Goal: Task Accomplishment & Management: Complete application form

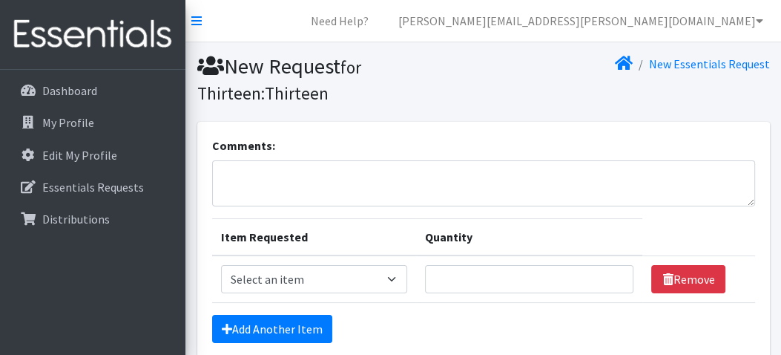
click at [395, 278] on select "Select an item 1 month period supply kit Kids (Newborn) Kids (Size 1) Kids (Siz…" at bounding box center [314, 279] width 186 height 28
select select "15069"
click at [221, 265] on select "Select an item 1 month period supply kit Kids (Newborn) Kids (Size 1) Kids (Siz…" at bounding box center [314, 279] width 186 height 28
click at [613, 272] on input "1" at bounding box center [529, 279] width 209 height 28
click at [613, 272] on input "2" at bounding box center [529, 279] width 209 height 28
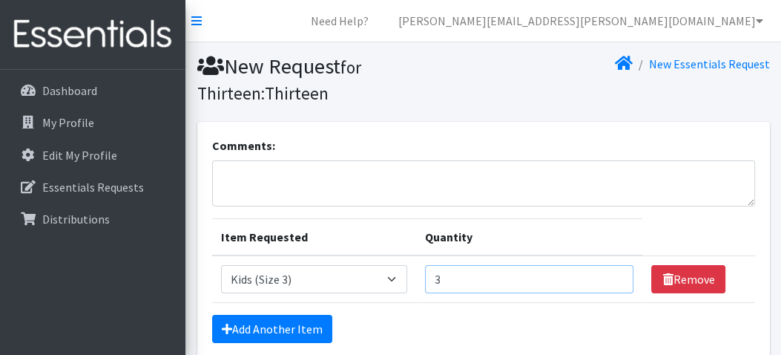
click at [613, 272] on input "3" at bounding box center [529, 279] width 209 height 28
click at [613, 272] on input "4" at bounding box center [529, 279] width 209 height 28
click at [613, 272] on input "5" at bounding box center [529, 279] width 209 height 28
click at [613, 272] on input "6" at bounding box center [529, 279] width 209 height 28
click at [613, 272] on input "7" at bounding box center [529, 279] width 209 height 28
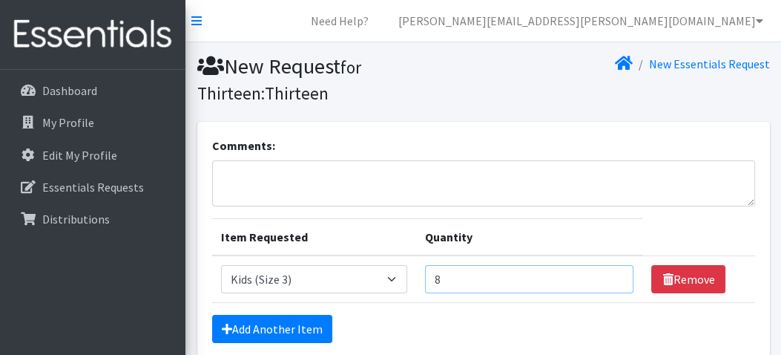
click at [613, 272] on input "8" at bounding box center [529, 279] width 209 height 28
click at [613, 272] on input "9" at bounding box center [529, 279] width 209 height 28
click at [613, 272] on input "10" at bounding box center [529, 279] width 209 height 28
click at [613, 272] on input "11" at bounding box center [529, 279] width 209 height 28
click at [613, 272] on input "12" at bounding box center [529, 279] width 209 height 28
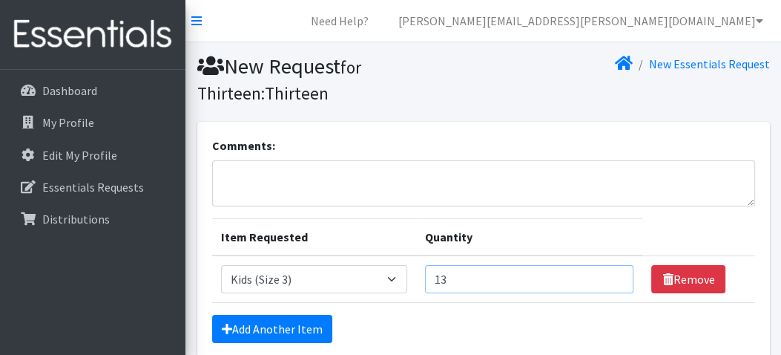
click at [613, 272] on input "13" at bounding box center [529, 279] width 209 height 28
click at [613, 272] on input "14" at bounding box center [529, 279] width 209 height 28
click at [613, 272] on input "15" at bounding box center [529, 279] width 209 height 28
click at [613, 272] on input "16" at bounding box center [529, 279] width 209 height 28
click at [613, 272] on input "17" at bounding box center [529, 279] width 209 height 28
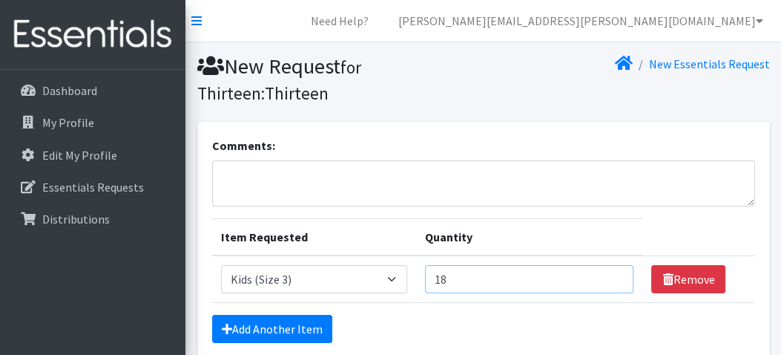
click at [613, 272] on input "18" at bounding box center [529, 279] width 209 height 28
click at [613, 272] on input "19" at bounding box center [529, 279] width 209 height 28
click at [613, 272] on input "20" at bounding box center [529, 279] width 209 height 28
click at [613, 272] on input "47" at bounding box center [529, 279] width 209 height 28
click at [613, 272] on input "48" at bounding box center [529, 279] width 209 height 28
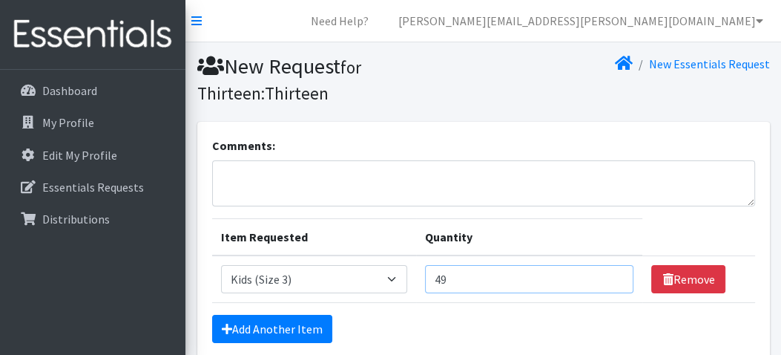
click at [613, 272] on input "49" at bounding box center [529, 279] width 209 height 28
type input "50"
click at [613, 272] on input "50" at bounding box center [529, 279] width 209 height 28
click at [283, 323] on link "Add Another Item" at bounding box center [272, 329] width 120 height 28
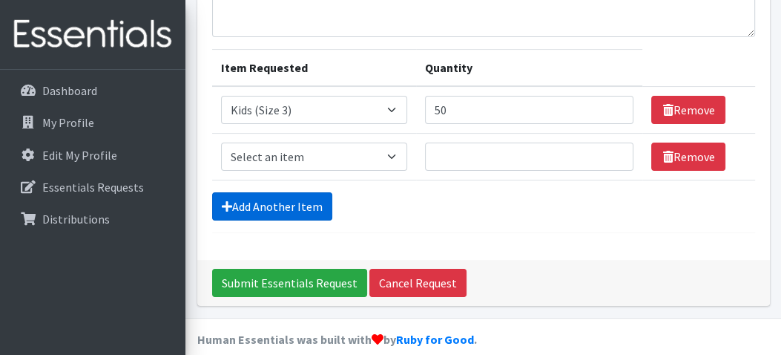
scroll to position [186, 0]
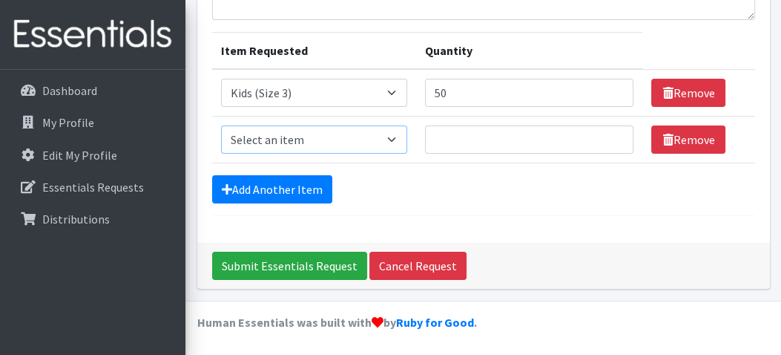
click at [401, 140] on select "Select an item 1 month period supply kit Kids (Newborn) Kids (Size 1) Kids (Siz…" at bounding box center [314, 139] width 186 height 28
select select "15074"
click at [221, 125] on select "Select an item 1 month period supply kit Kids (Newborn) Kids (Size 1) Kids (Siz…" at bounding box center [314, 139] width 186 height 28
click at [614, 134] on input "1" at bounding box center [529, 139] width 209 height 28
click at [614, 134] on input "2" at bounding box center [529, 139] width 209 height 28
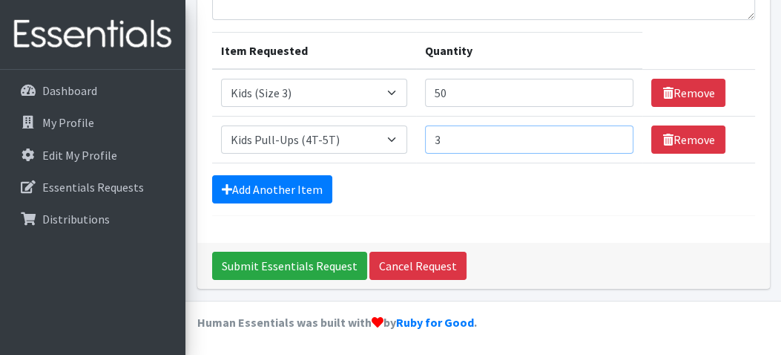
click at [614, 134] on input "3" at bounding box center [529, 139] width 209 height 28
type input "50"
click at [614, 134] on input "50" at bounding box center [529, 139] width 209 height 28
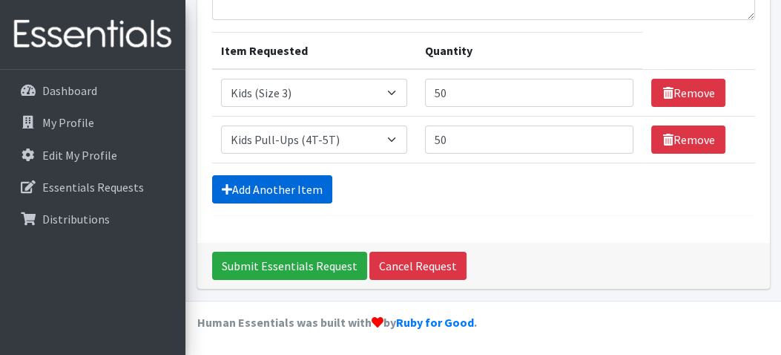
click at [282, 186] on link "Add Another Item" at bounding box center [272, 189] width 120 height 28
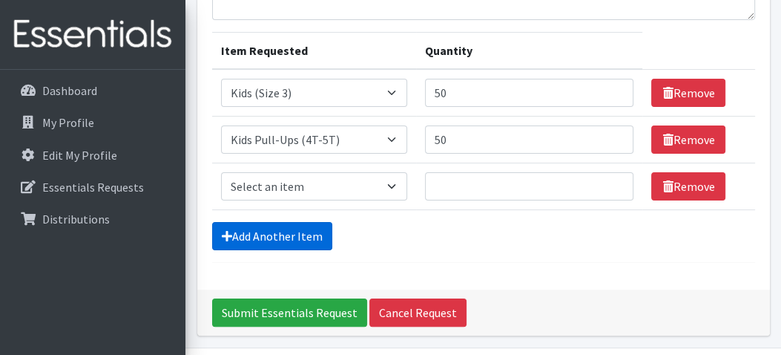
scroll to position [232, 0]
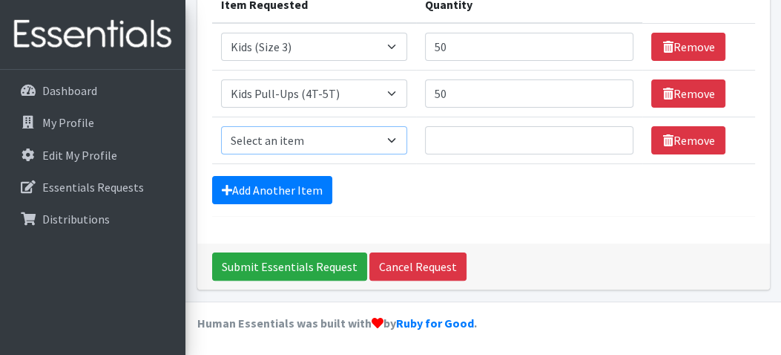
click at [397, 136] on select "Select an item 1 month period supply kit Kids (Newborn) Kids (Size 1) Kids (Siz…" at bounding box center [314, 140] width 186 height 28
select select "15041"
click at [221, 126] on select "Select an item 1 month period supply kit Kids (Newborn) Kids (Size 1) Kids (Siz…" at bounding box center [314, 140] width 186 height 28
click at [614, 135] on input "47" at bounding box center [529, 140] width 209 height 28
click at [611, 141] on input "46" at bounding box center [529, 140] width 209 height 28
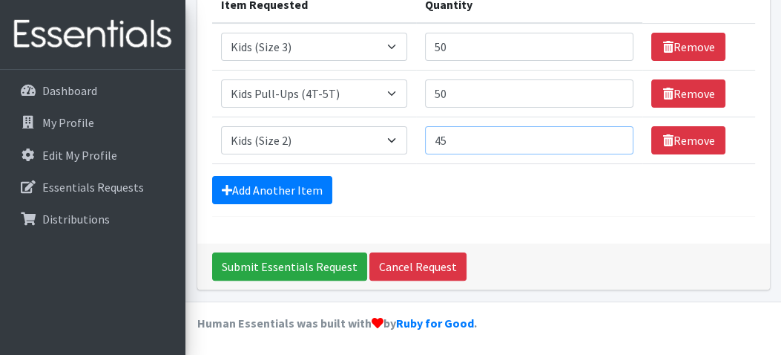
click at [611, 141] on input "45" at bounding box center [529, 140] width 209 height 28
click at [611, 141] on input "44" at bounding box center [529, 140] width 209 height 28
click at [611, 141] on input "43" at bounding box center [529, 140] width 209 height 28
click at [611, 141] on input "42" at bounding box center [529, 140] width 209 height 28
click at [611, 141] on input "41" at bounding box center [529, 140] width 209 height 28
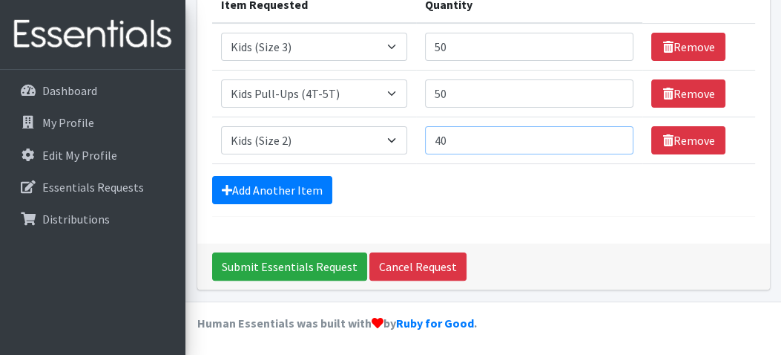
click at [611, 141] on input "40" at bounding box center [529, 140] width 209 height 28
click at [611, 141] on input "39" at bounding box center [529, 140] width 209 height 28
click at [611, 141] on input "38" at bounding box center [529, 140] width 209 height 28
click at [611, 141] on input "37" at bounding box center [529, 140] width 209 height 28
click at [611, 141] on input "23" at bounding box center [529, 140] width 209 height 28
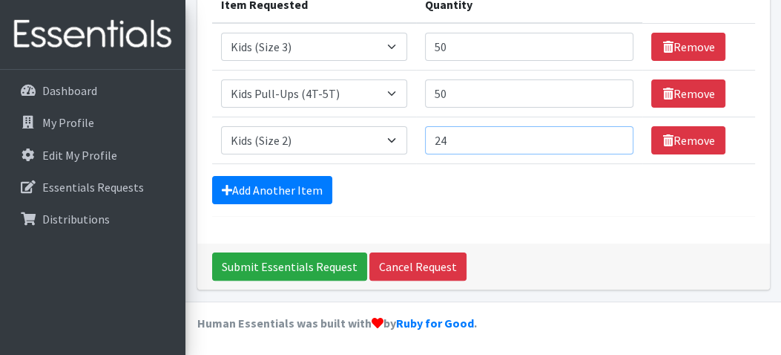
click at [614, 131] on input "24" at bounding box center [529, 140] width 209 height 28
type input "25"
click at [614, 131] on input "25" at bounding box center [529, 140] width 209 height 28
